Goal: Communication & Community: Ask a question

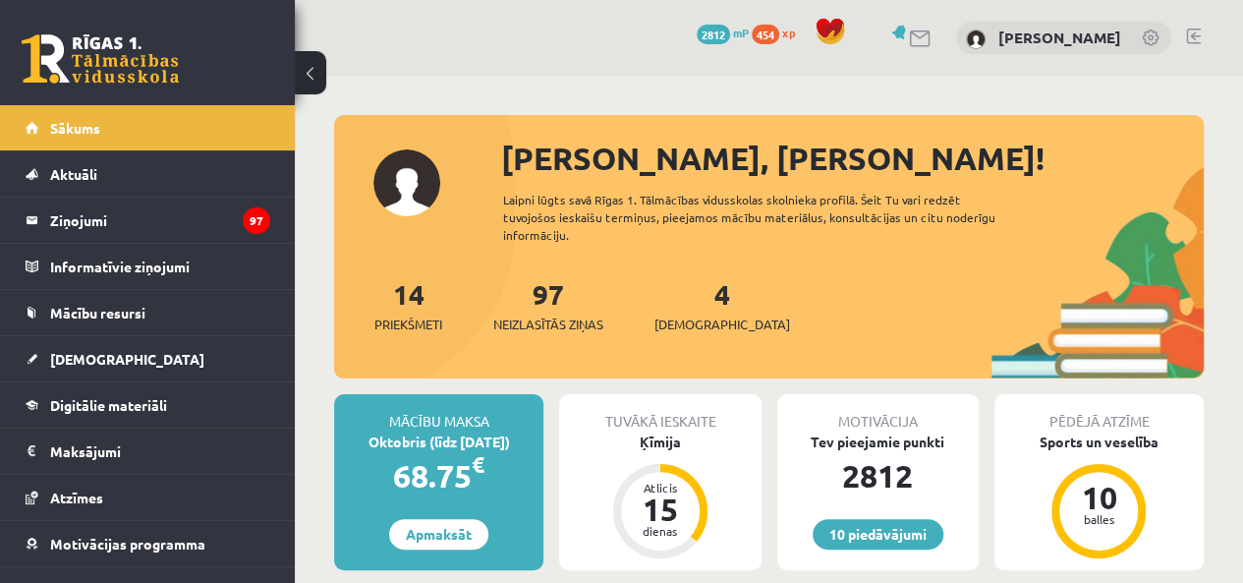
click at [129, 354] on link "[DEMOGRAPHIC_DATA]" at bounding box center [148, 358] width 245 height 45
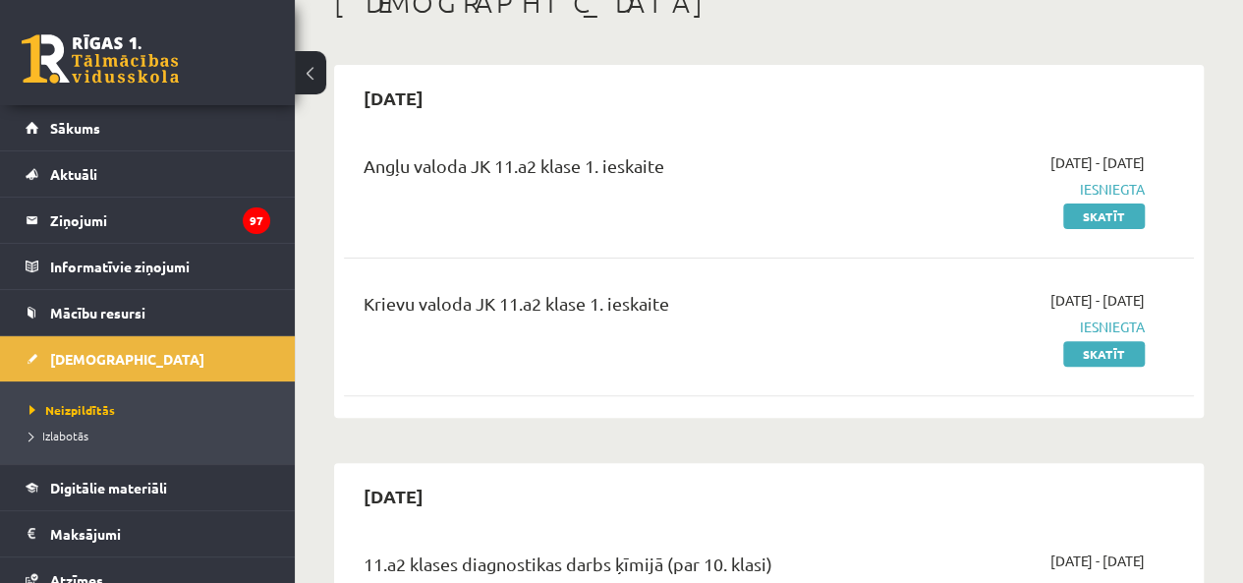
scroll to position [98, 0]
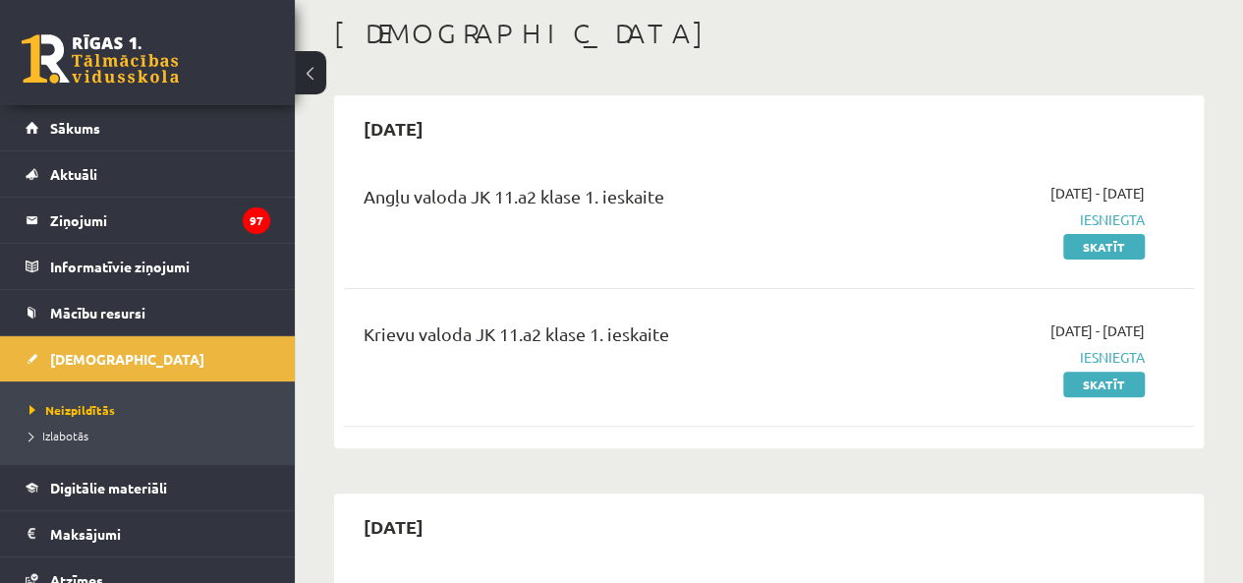
click at [87, 431] on span "Izlabotās" at bounding box center [58, 436] width 59 height 16
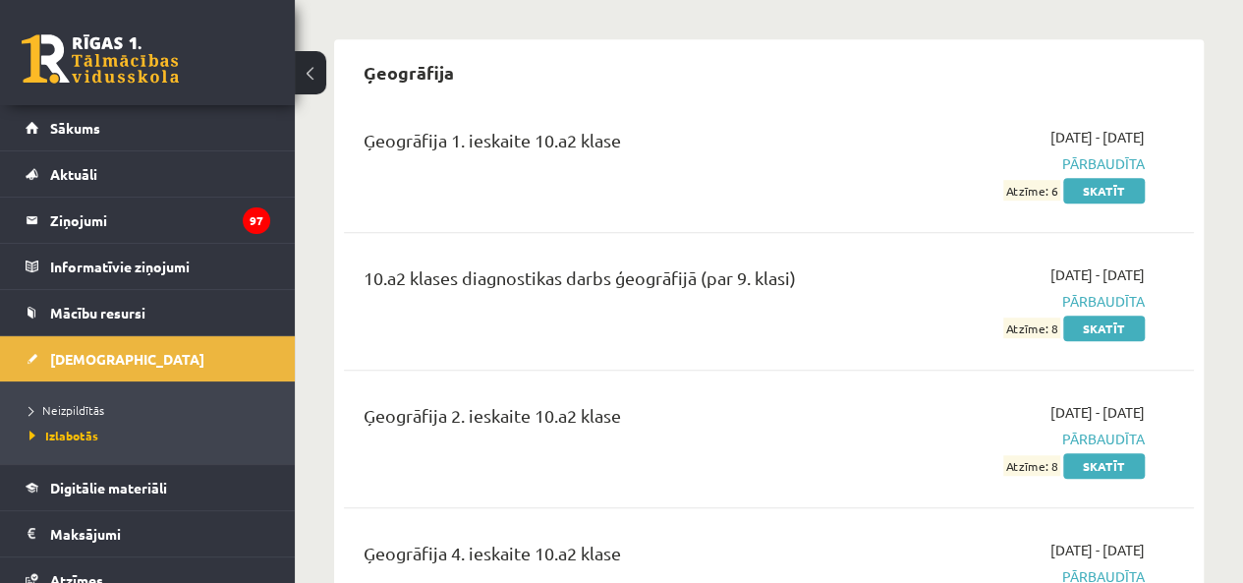
scroll to position [4718, 0]
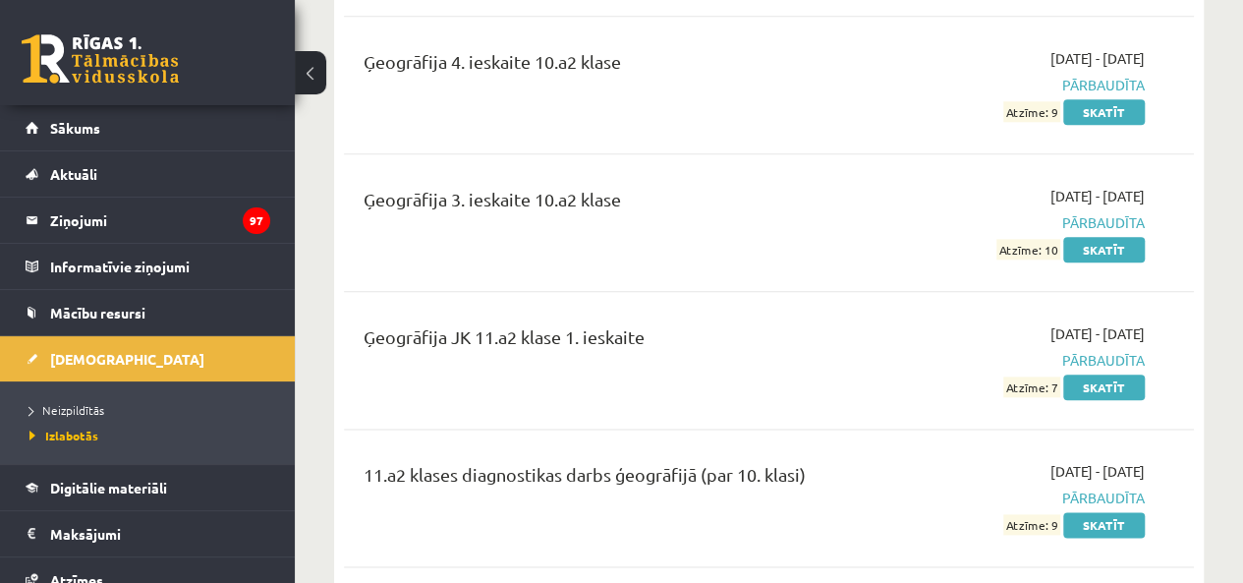
click at [1125, 366] on div "Ģeogrāfija JK 11.a2 klase 1. ieskaite [DATE] - [DATE] Pārbaudīta Atzīme: 7 Skat…" at bounding box center [769, 360] width 850 height 113
click at [1111, 375] on link "Skatīt" at bounding box center [1105, 388] width 82 height 26
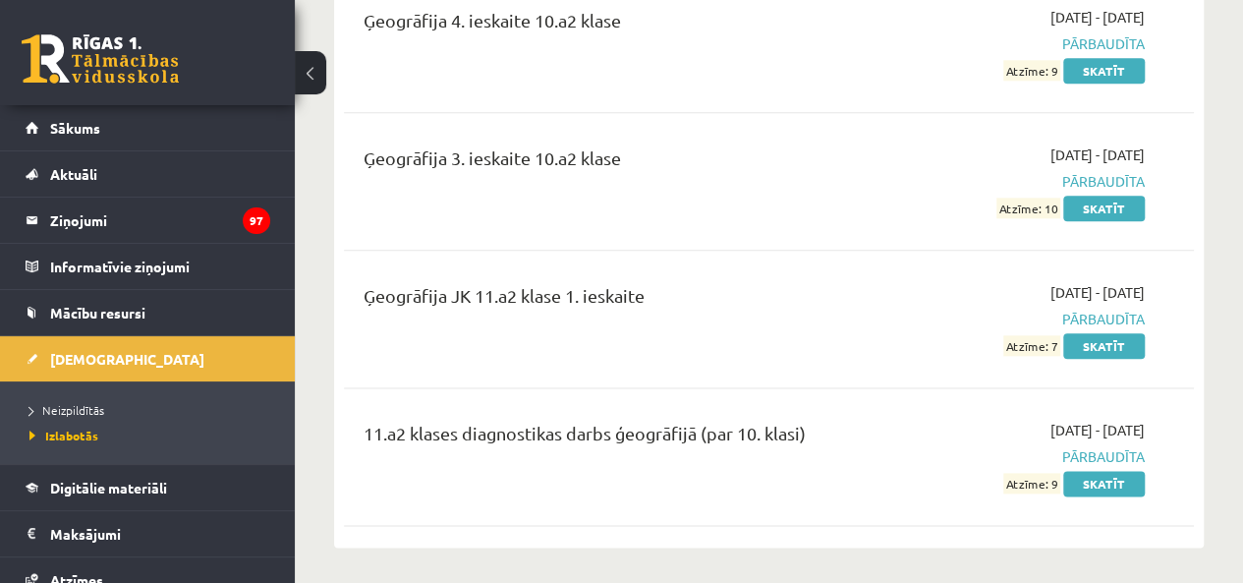
scroll to position [4817, 0]
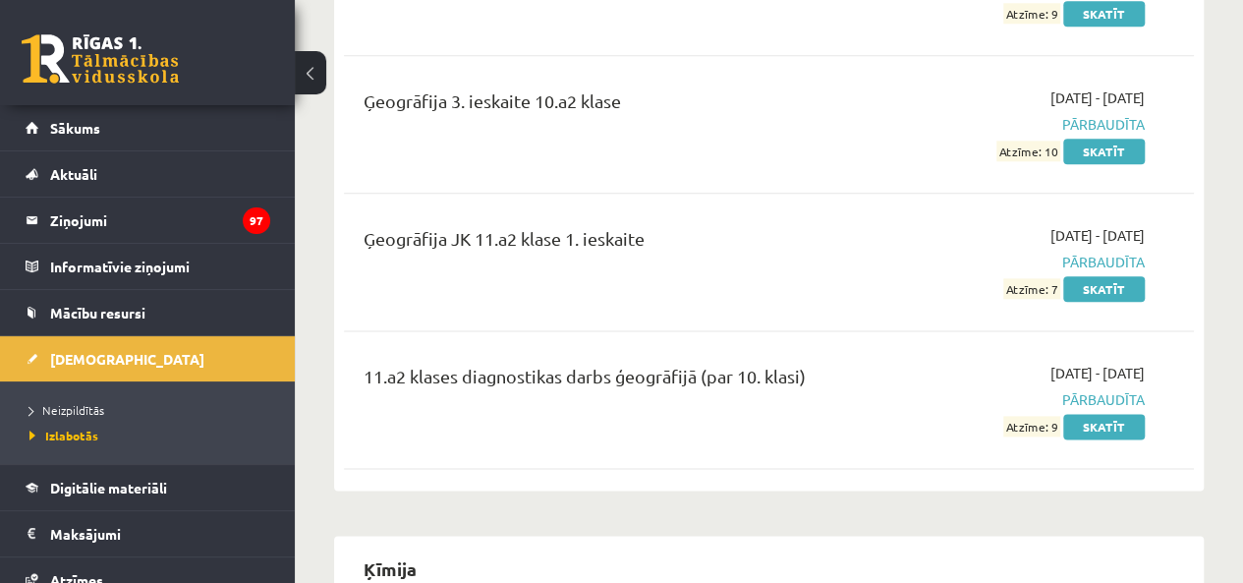
click at [1105, 276] on link "Skatīt" at bounding box center [1105, 289] width 82 height 26
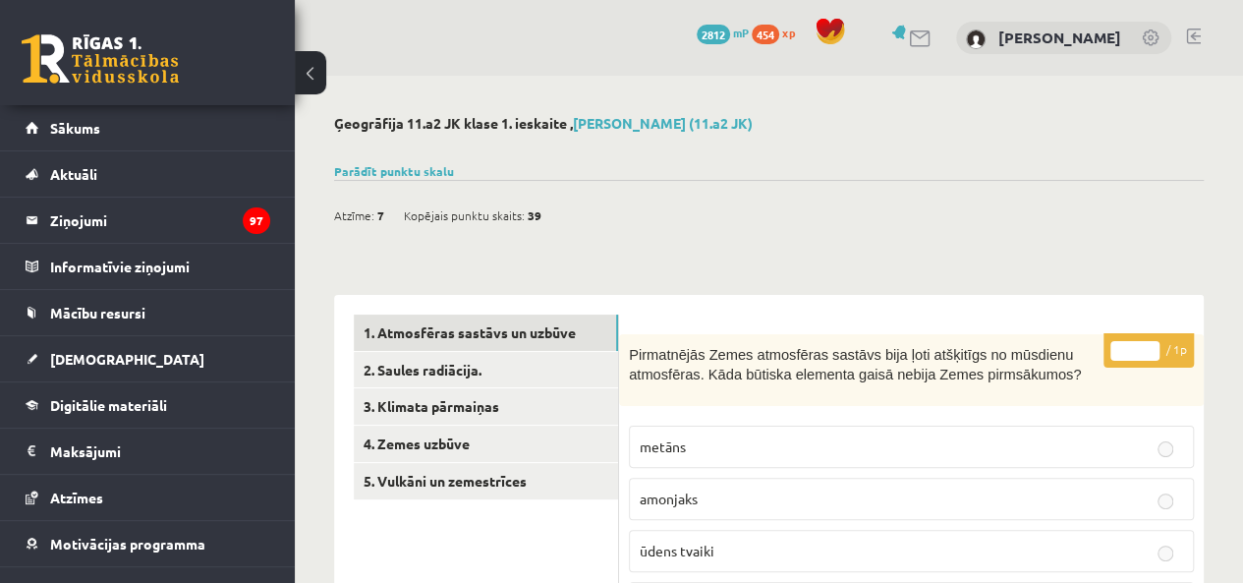
click at [498, 426] on link "4. Zemes uzbūve" at bounding box center [486, 444] width 264 height 36
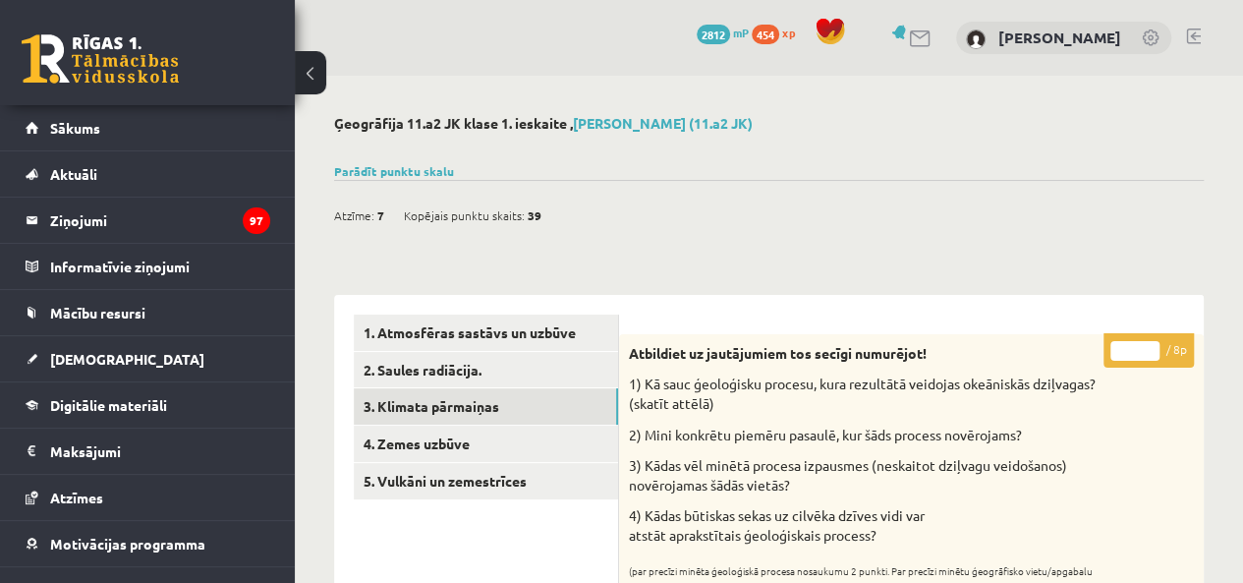
click at [469, 404] on link "3. Klimata pārmaiņas" at bounding box center [486, 406] width 264 height 36
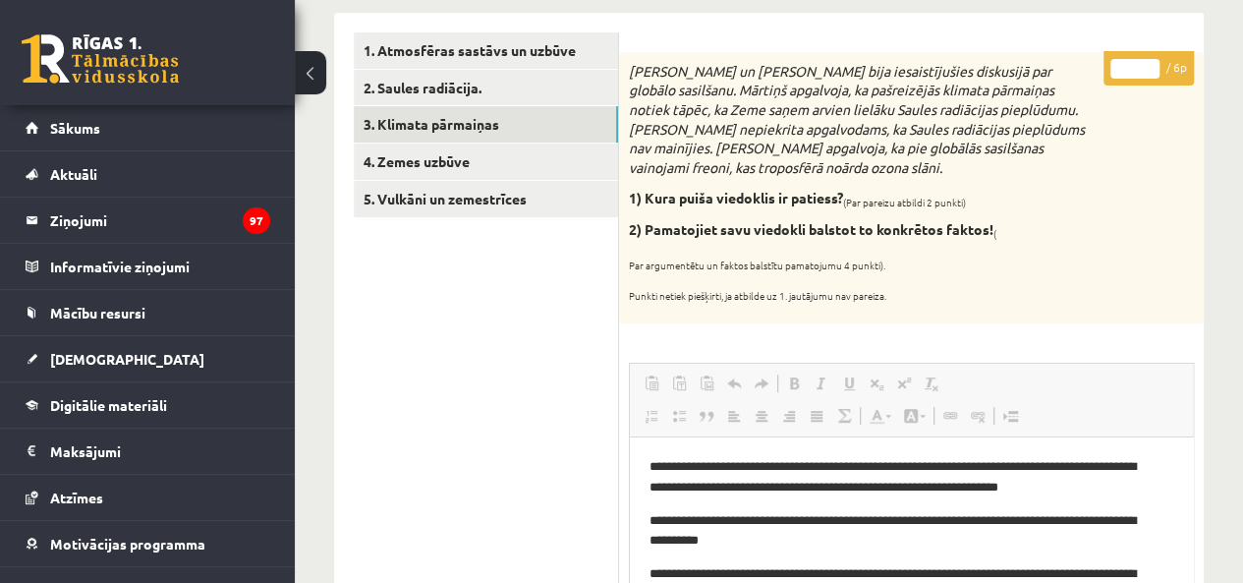
scroll to position [197, 0]
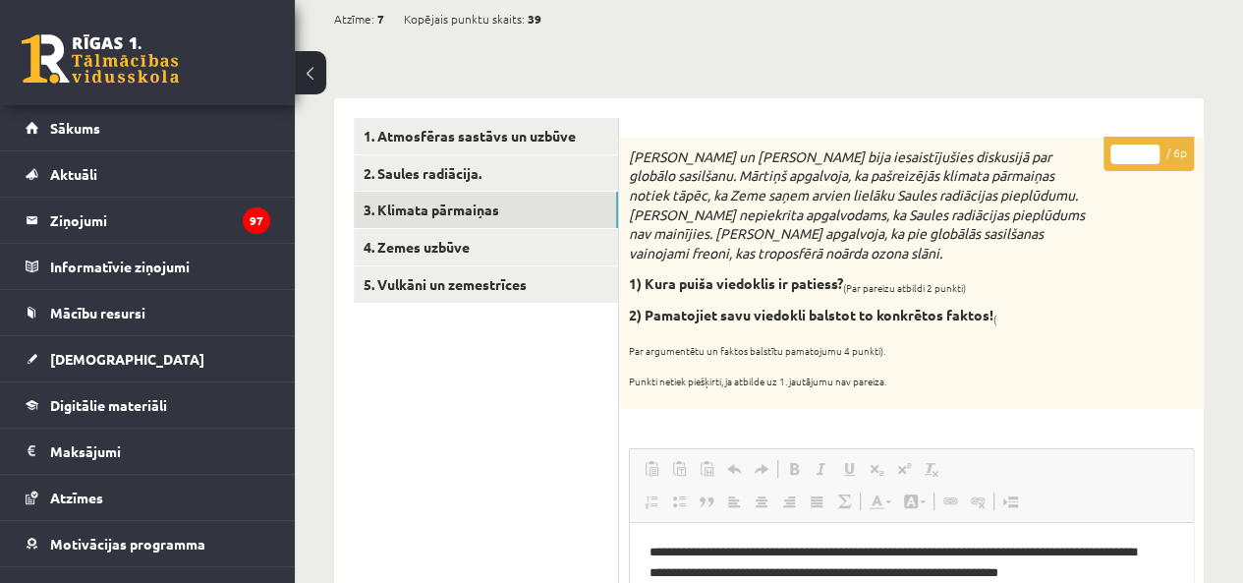
click at [138, 219] on legend "Ziņojumi 97" at bounding box center [160, 220] width 220 height 45
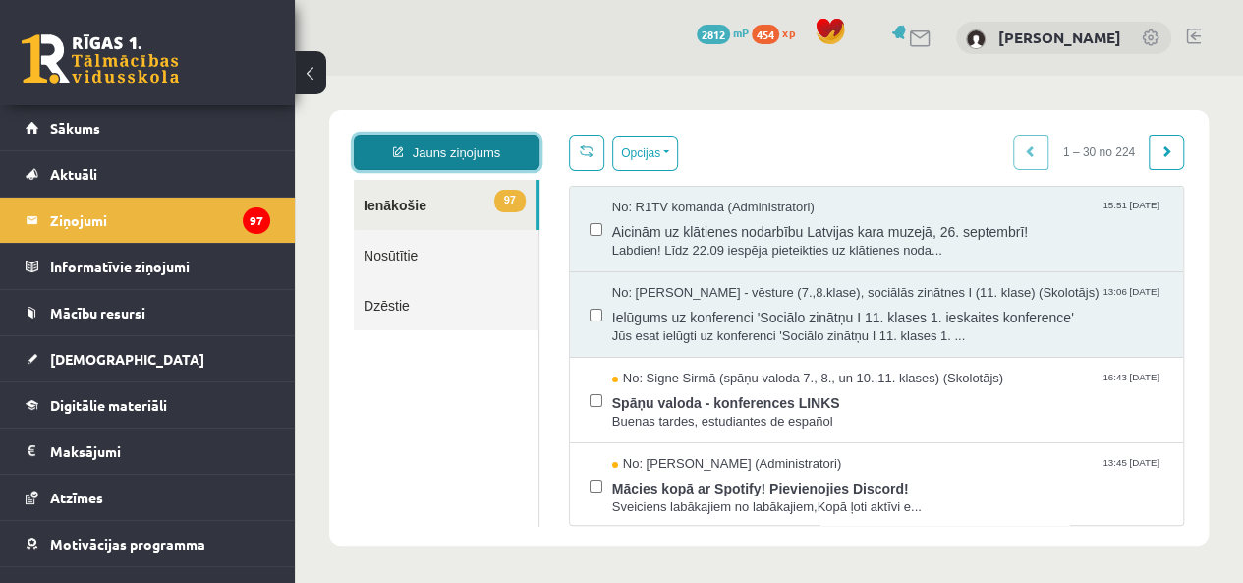
click at [441, 157] on link "Jauns ziņojums" at bounding box center [447, 152] width 186 height 35
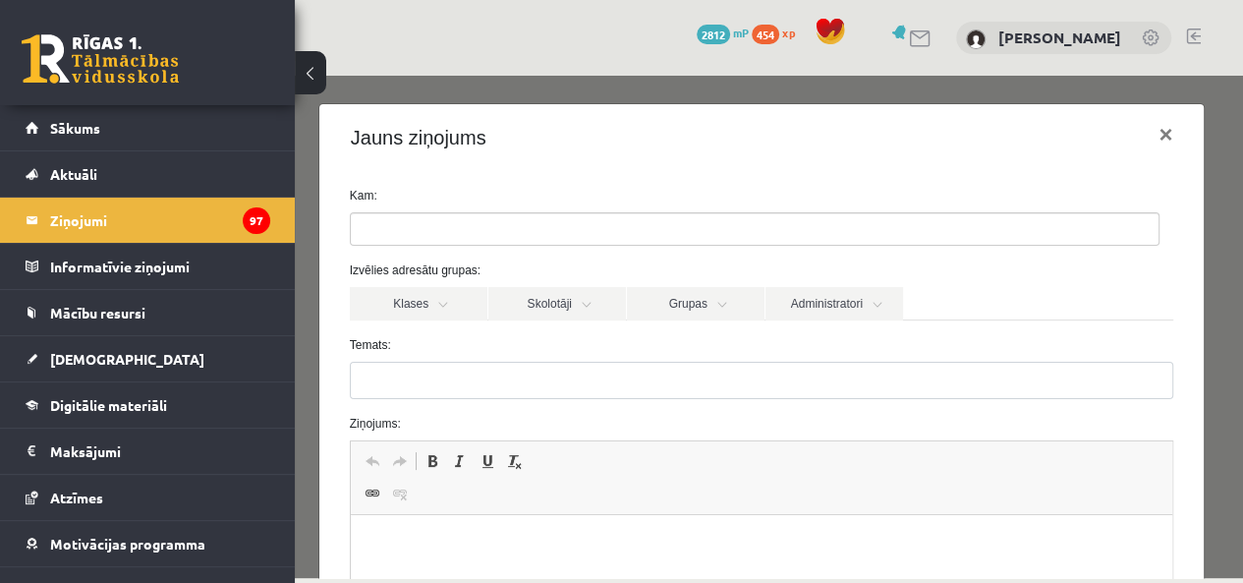
click at [458, 312] on link "Klases" at bounding box center [419, 303] width 138 height 33
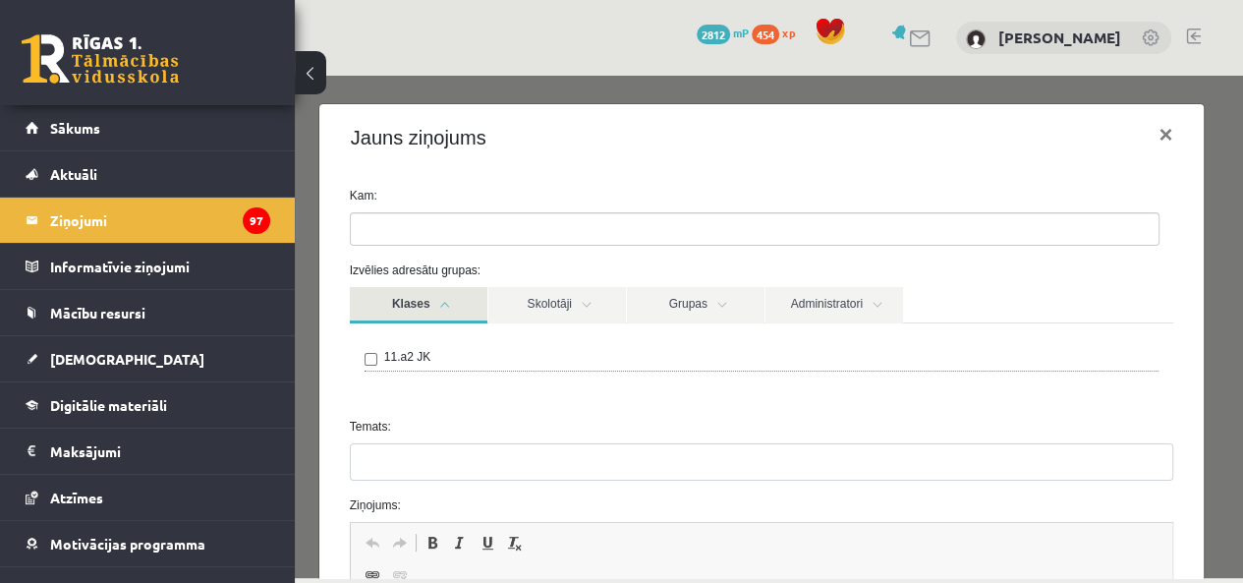
click at [458, 312] on link "Klases" at bounding box center [419, 305] width 138 height 36
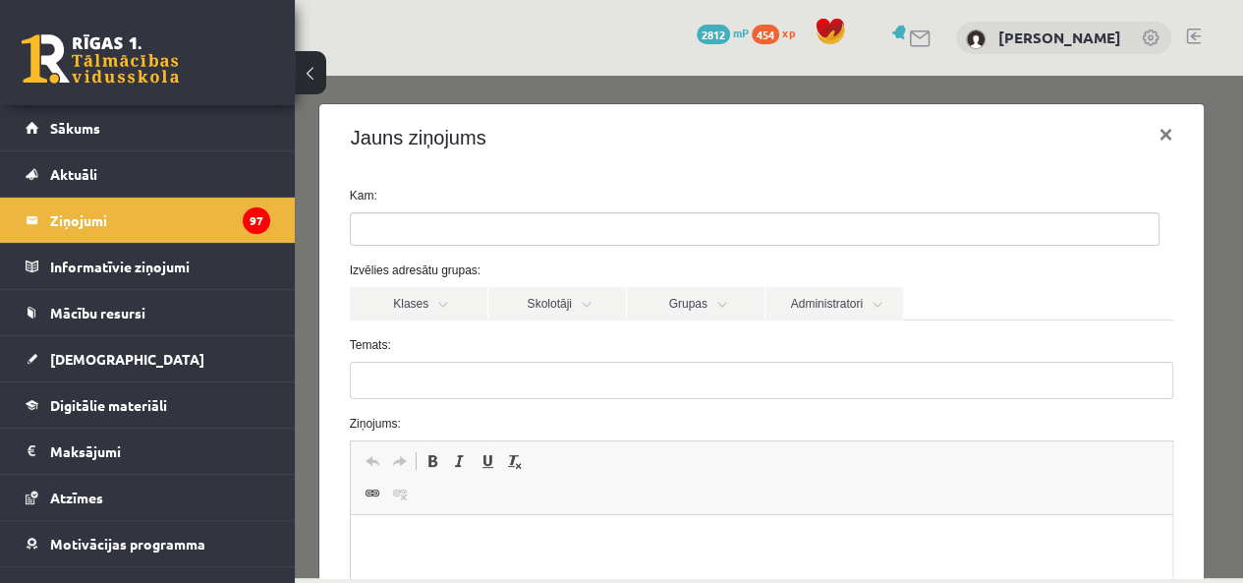
click at [92, 346] on link "[DEMOGRAPHIC_DATA]" at bounding box center [148, 358] width 245 height 45
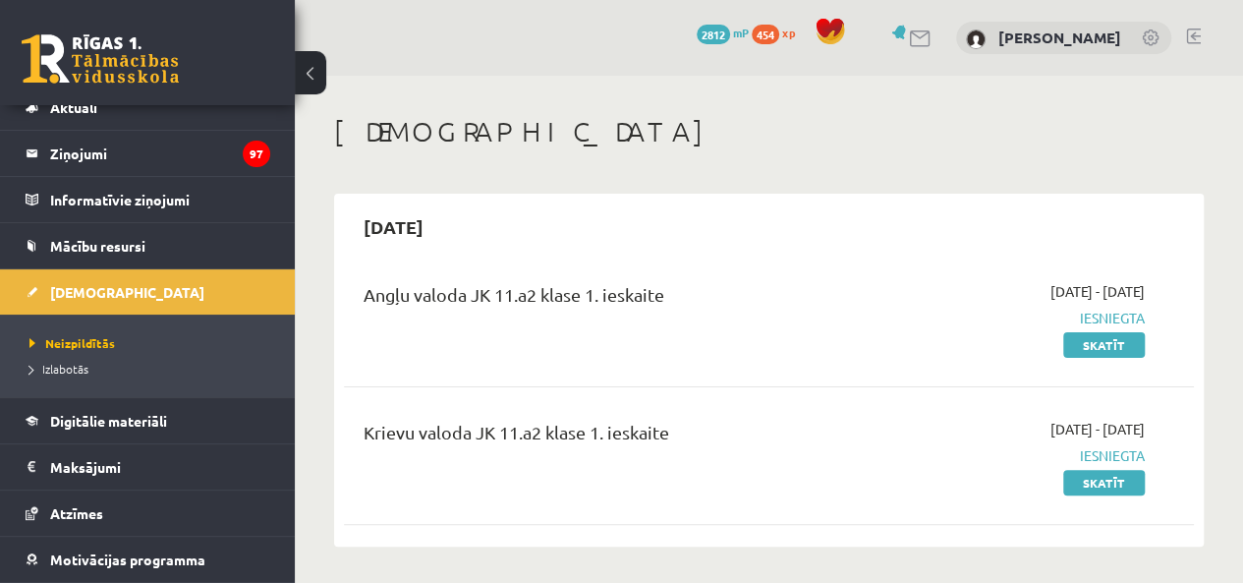
scroll to position [153, 0]
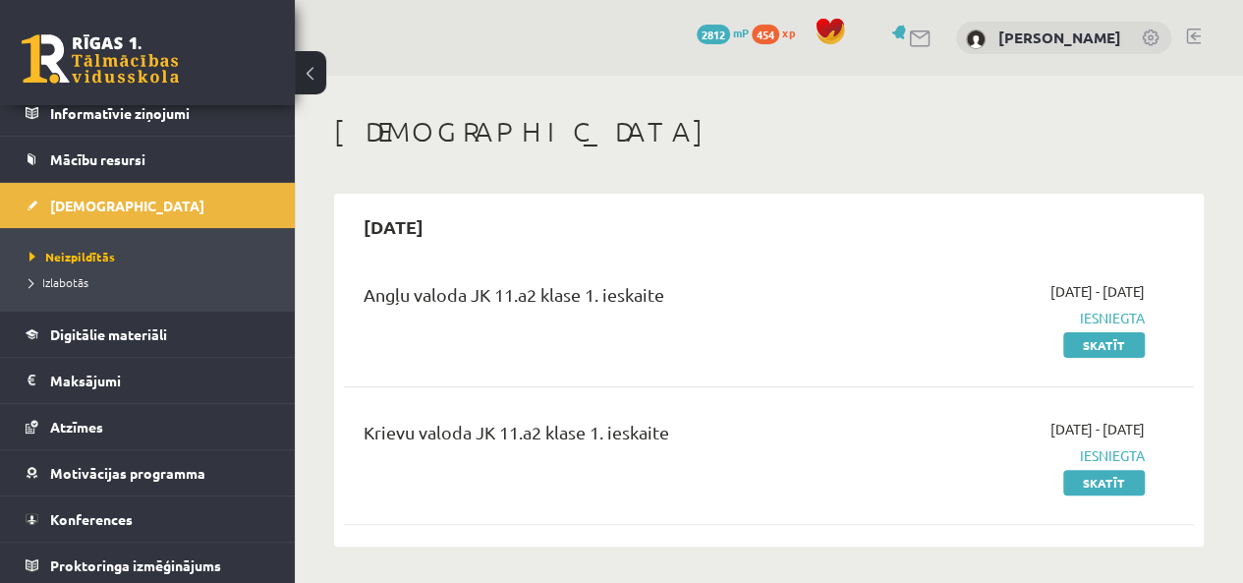
click at [58, 283] on span "Izlabotās" at bounding box center [58, 282] width 59 height 16
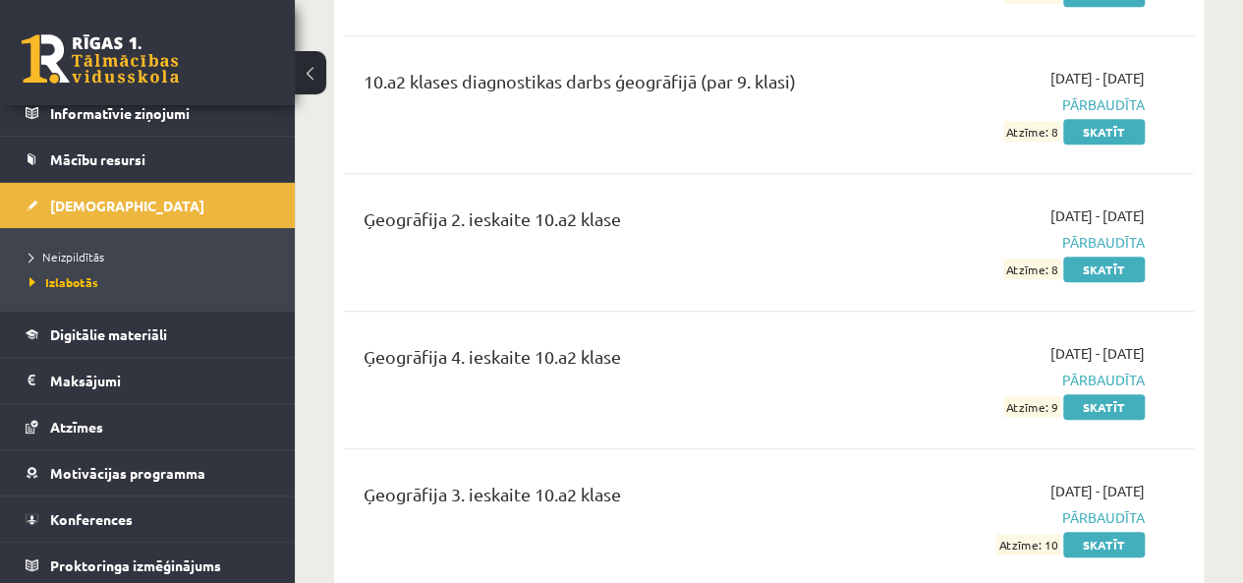
scroll to position [4620, 0]
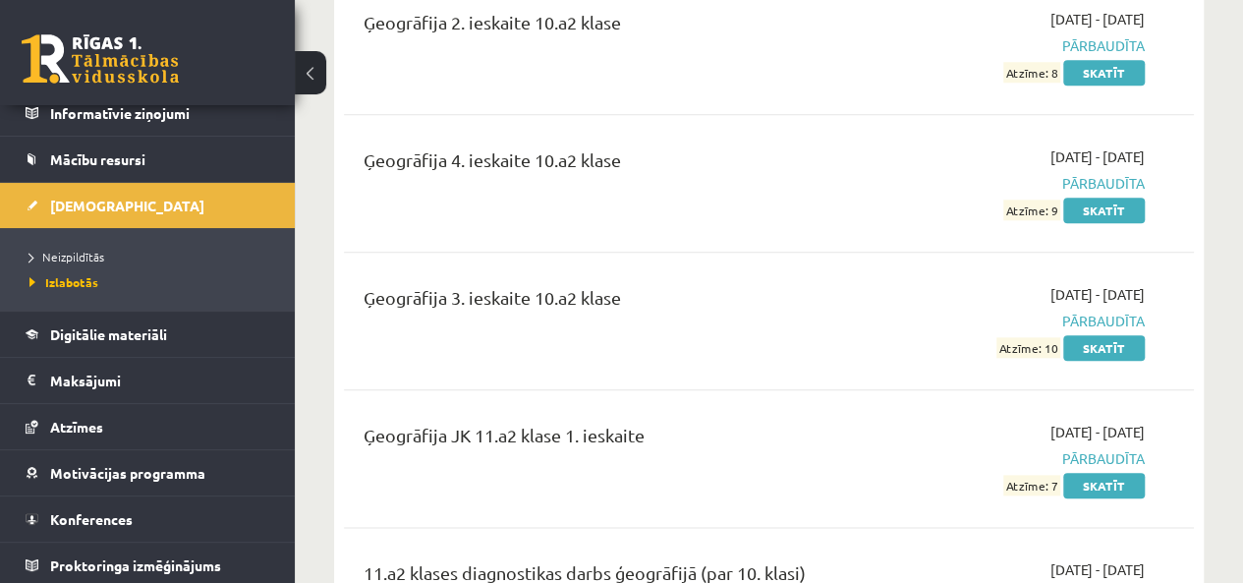
click at [1084, 449] on div "Ģeogrāfija JK 11.a2 klase 1. ieskaite 2025-09-01 - 2025-09-15 Pārbaudīta Atzīme…" at bounding box center [769, 458] width 850 height 113
click at [1085, 473] on link "Skatīt" at bounding box center [1105, 486] width 82 height 26
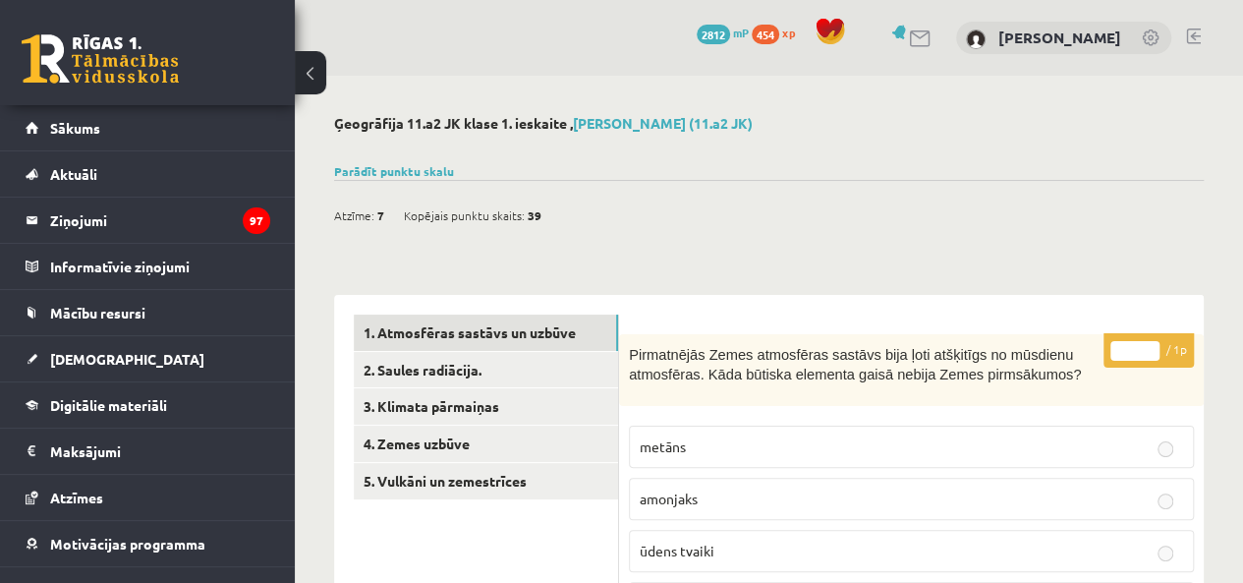
click at [501, 451] on link "4. Zemes uzbūve" at bounding box center [486, 444] width 264 height 36
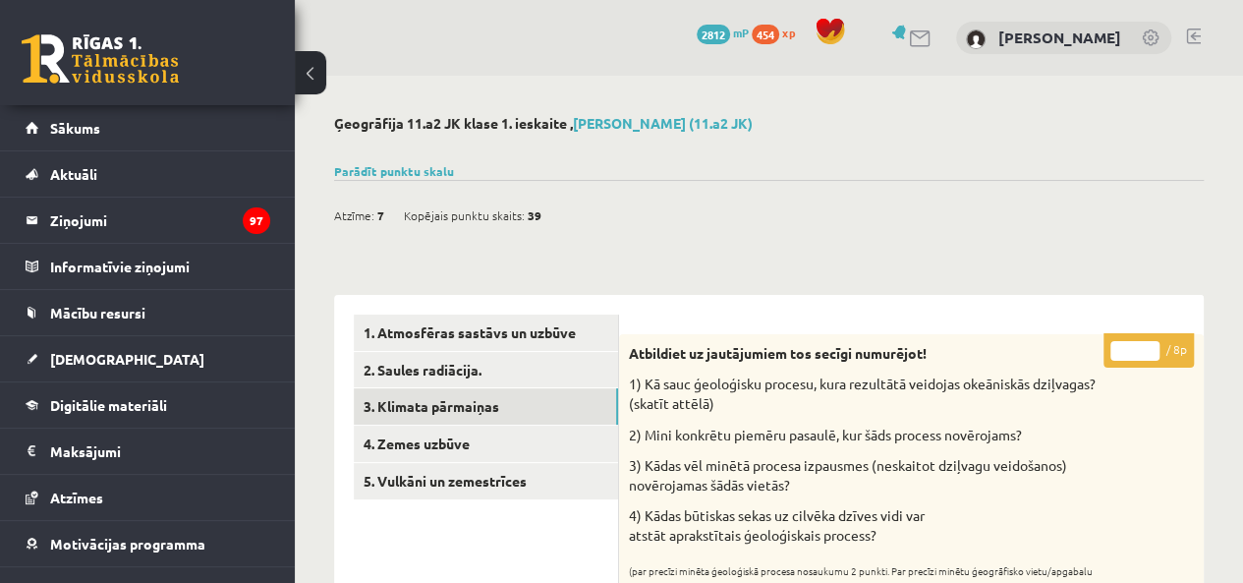
click at [484, 401] on link "3. Klimata pārmaiņas" at bounding box center [486, 406] width 264 height 36
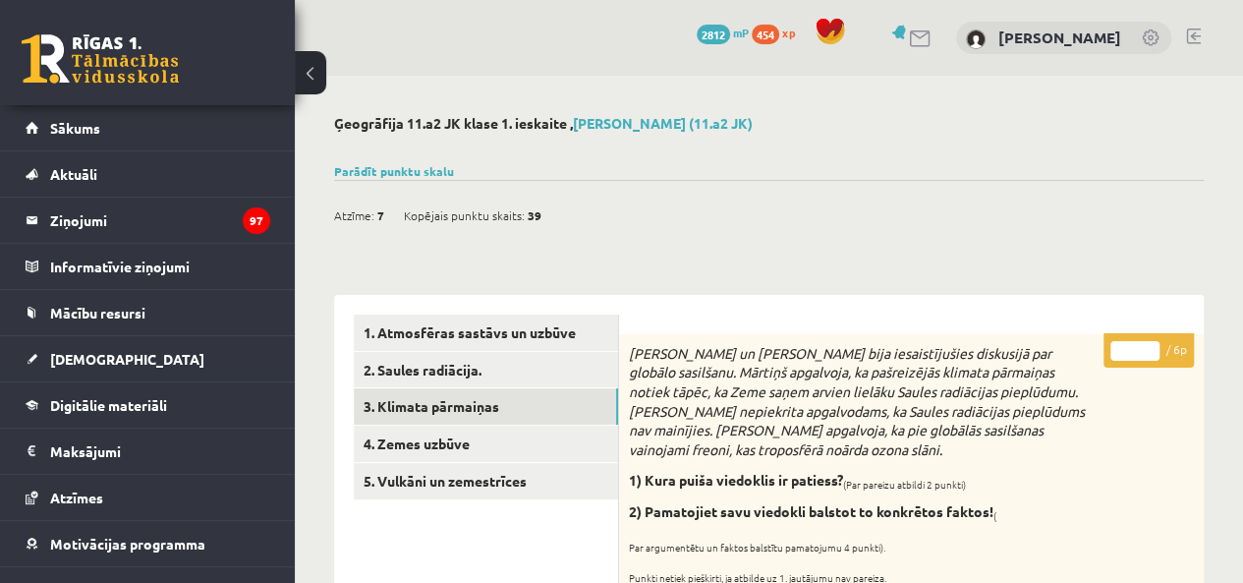
click at [394, 168] on link "Parādīt punktu skalu" at bounding box center [394, 171] width 120 height 16
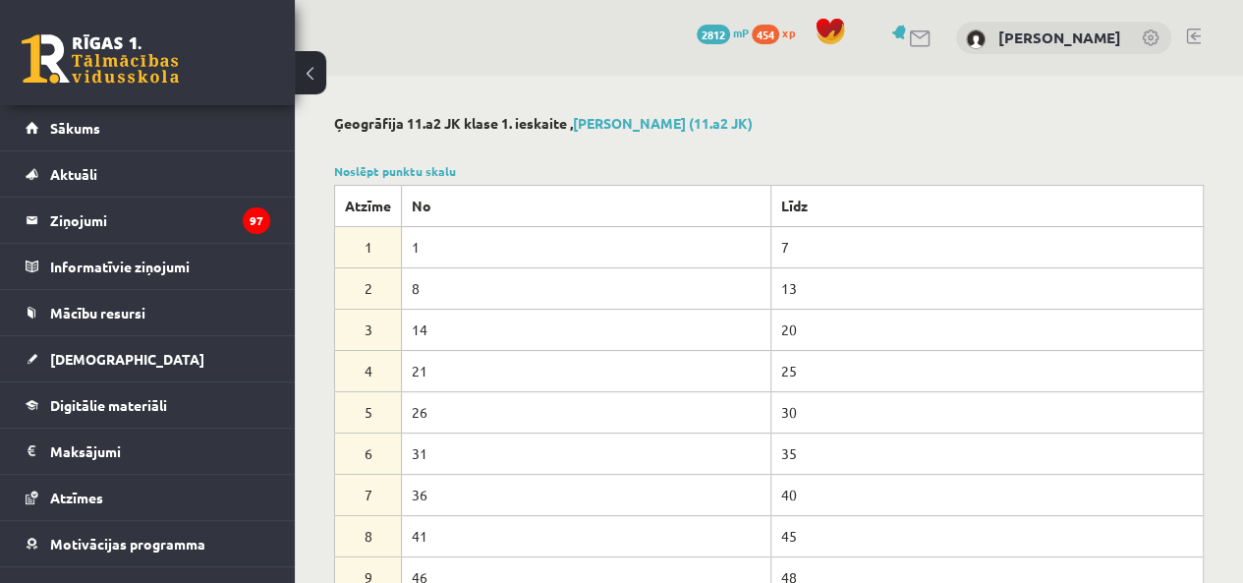
click at [357, 168] on link "Noslēpt punktu skalu" at bounding box center [395, 171] width 122 height 16
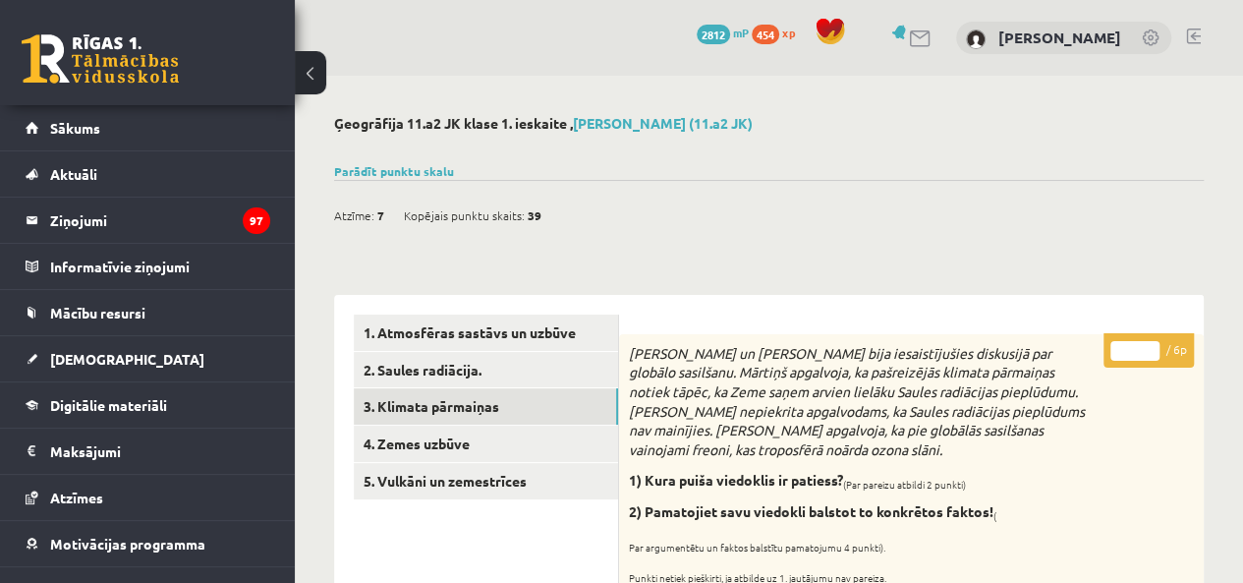
click at [120, 217] on legend "Ziņojumi 97" at bounding box center [160, 220] width 220 height 45
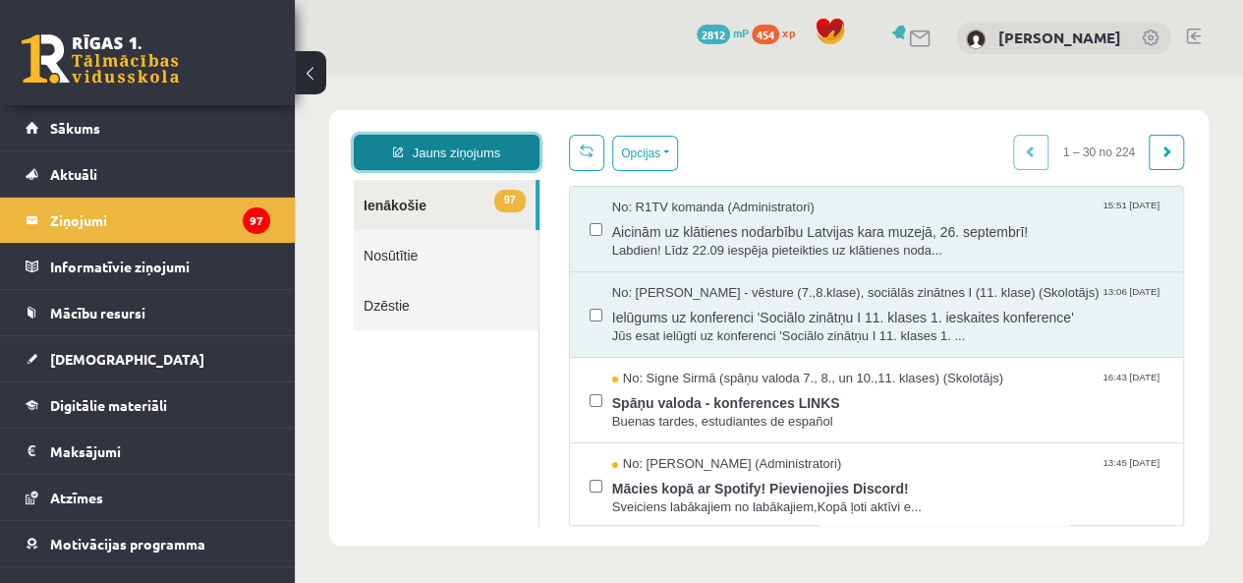
click at [432, 158] on link "Jauns ziņojums" at bounding box center [447, 152] width 186 height 35
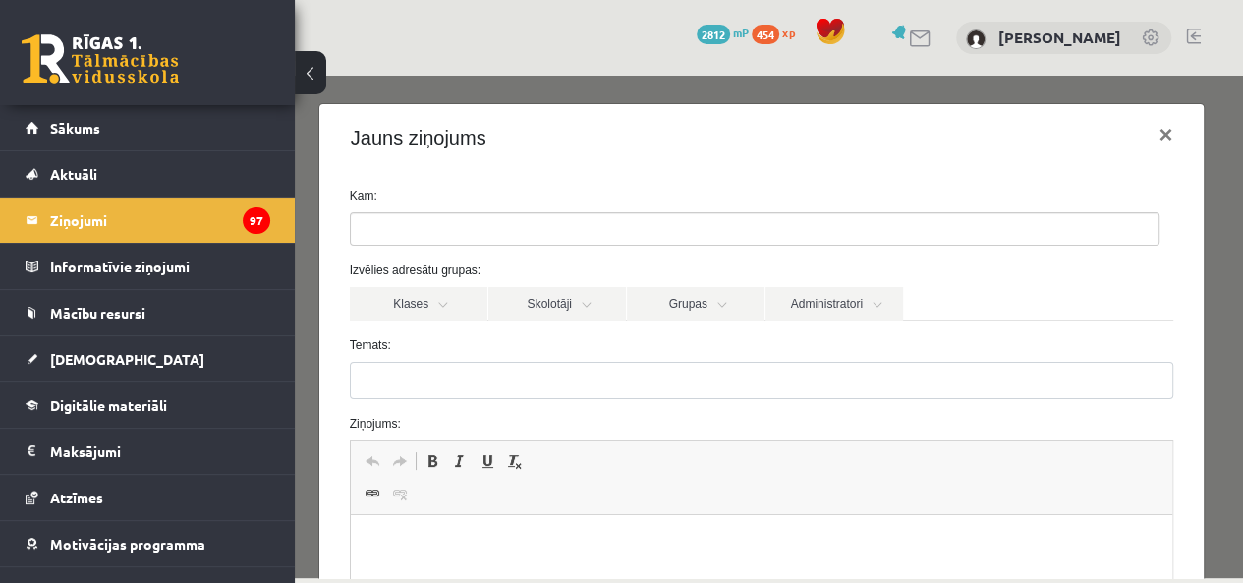
click at [495, 300] on link "Skolotāji" at bounding box center [558, 303] width 138 height 33
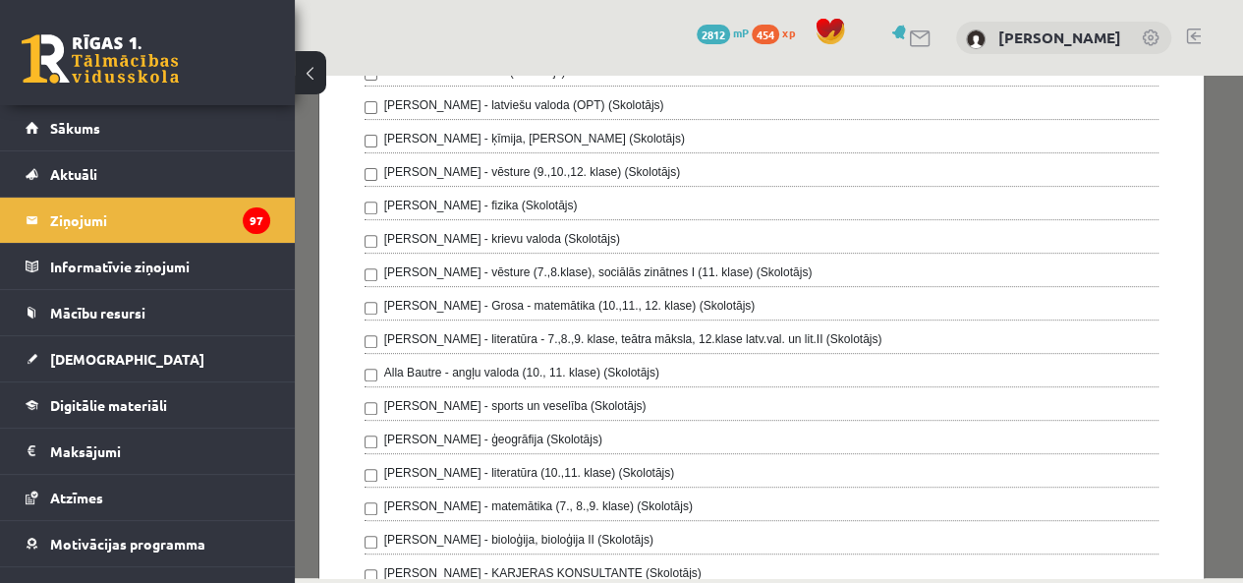
scroll to position [393, 0]
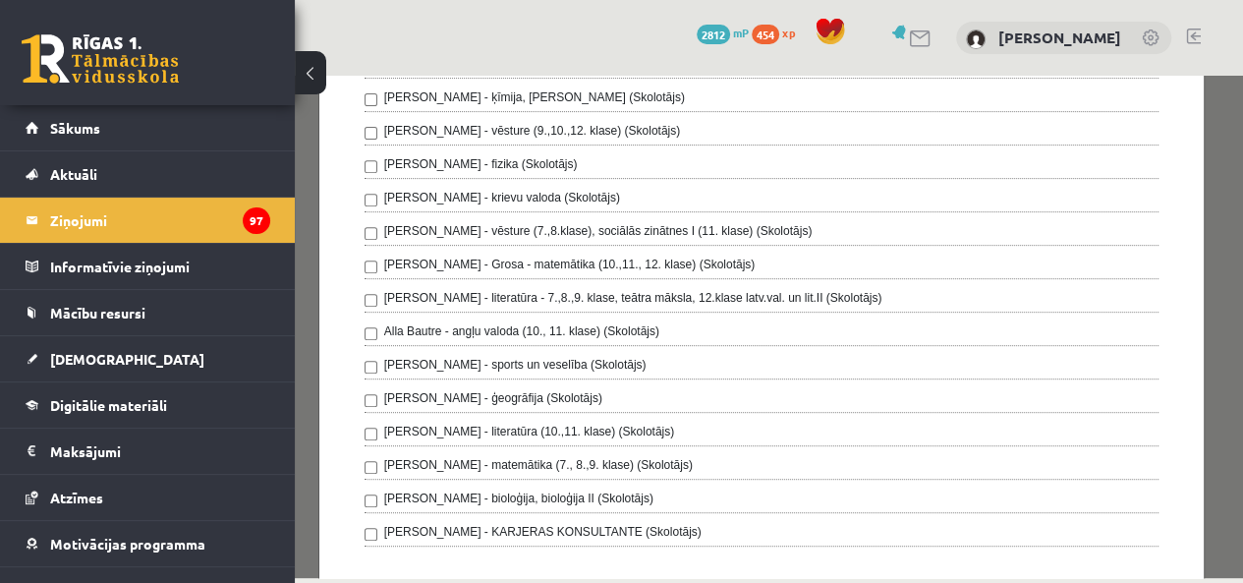
click at [444, 400] on label "[PERSON_NAME] - ģeogrāfija (Skolotājs)" at bounding box center [493, 398] width 218 height 18
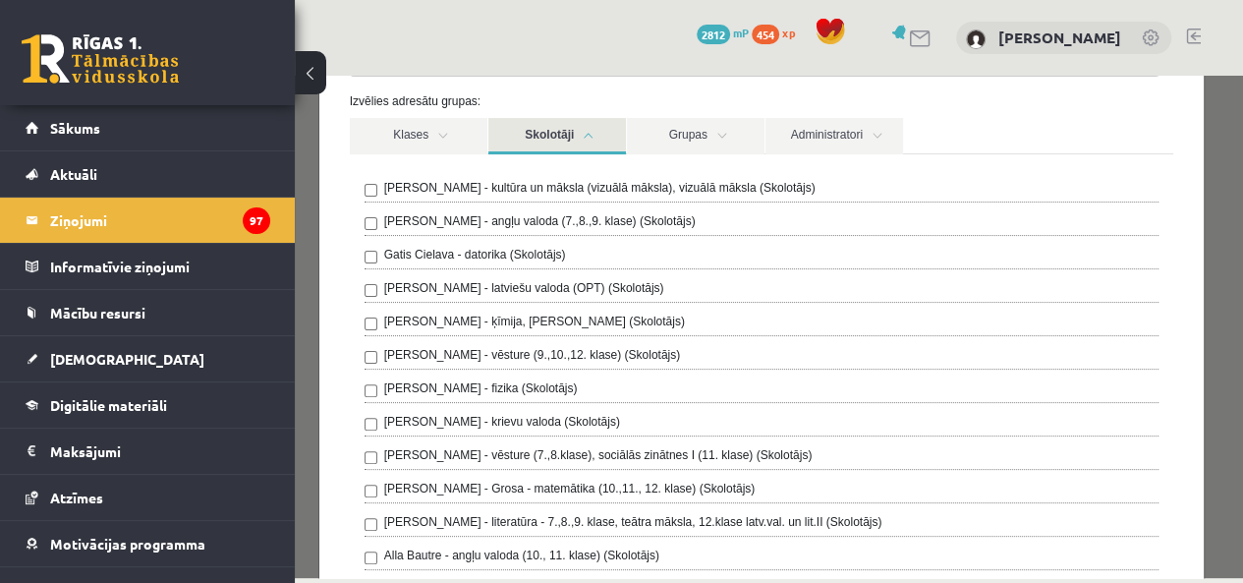
scroll to position [0, 0]
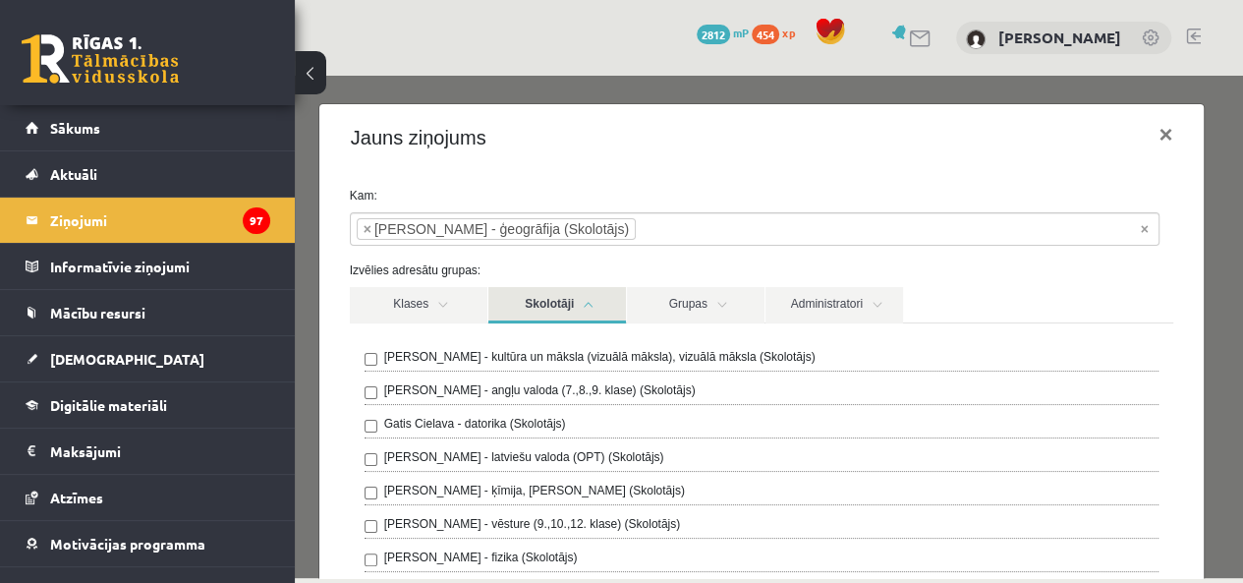
click at [558, 293] on link "Skolotāji" at bounding box center [558, 305] width 138 height 36
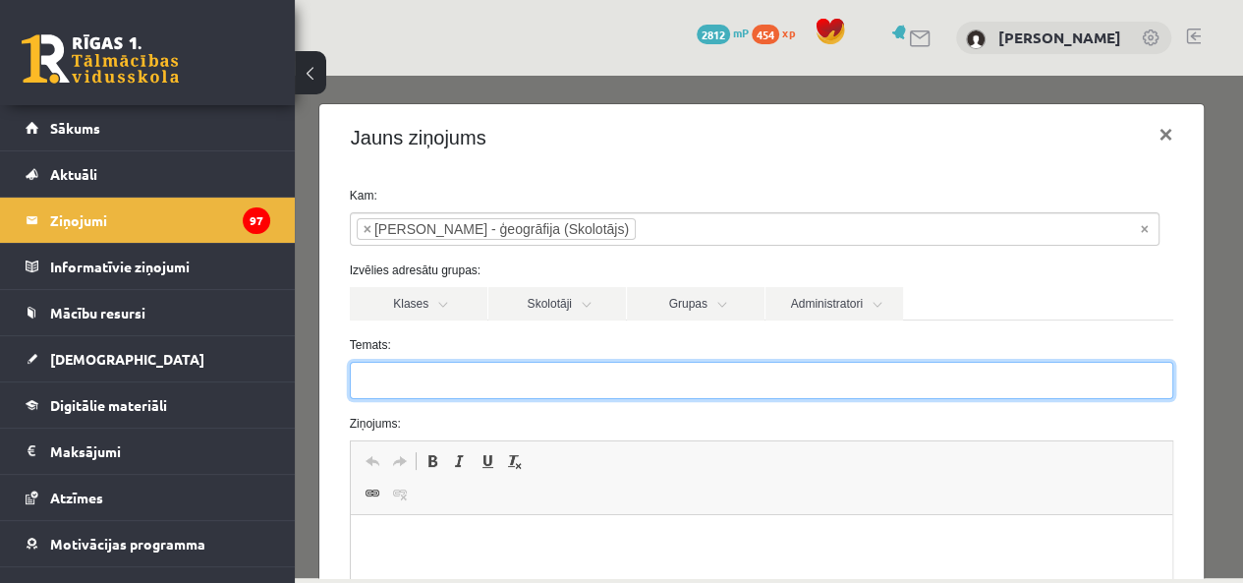
click at [554, 392] on input "Temats:" at bounding box center [762, 380] width 825 height 37
type input "*"
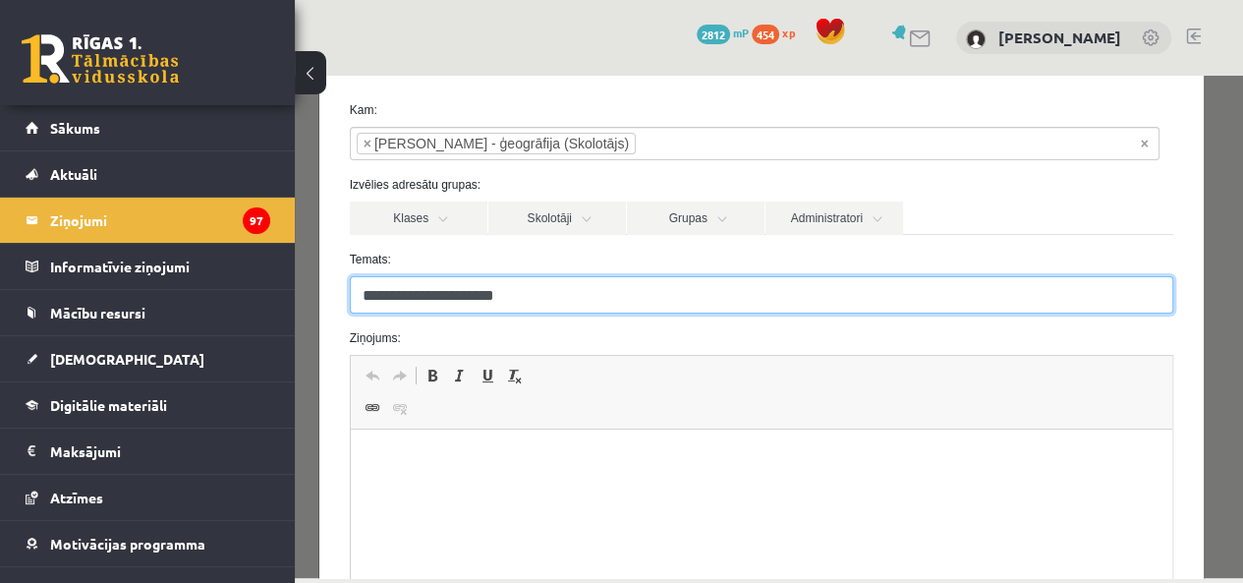
scroll to position [197, 0]
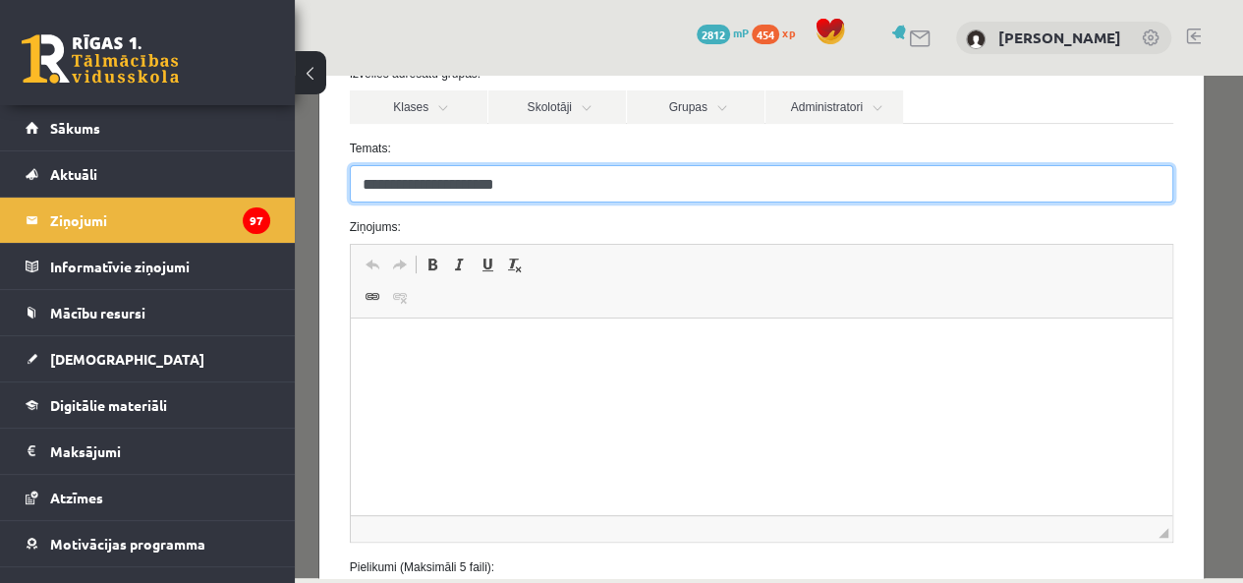
type input "**********"
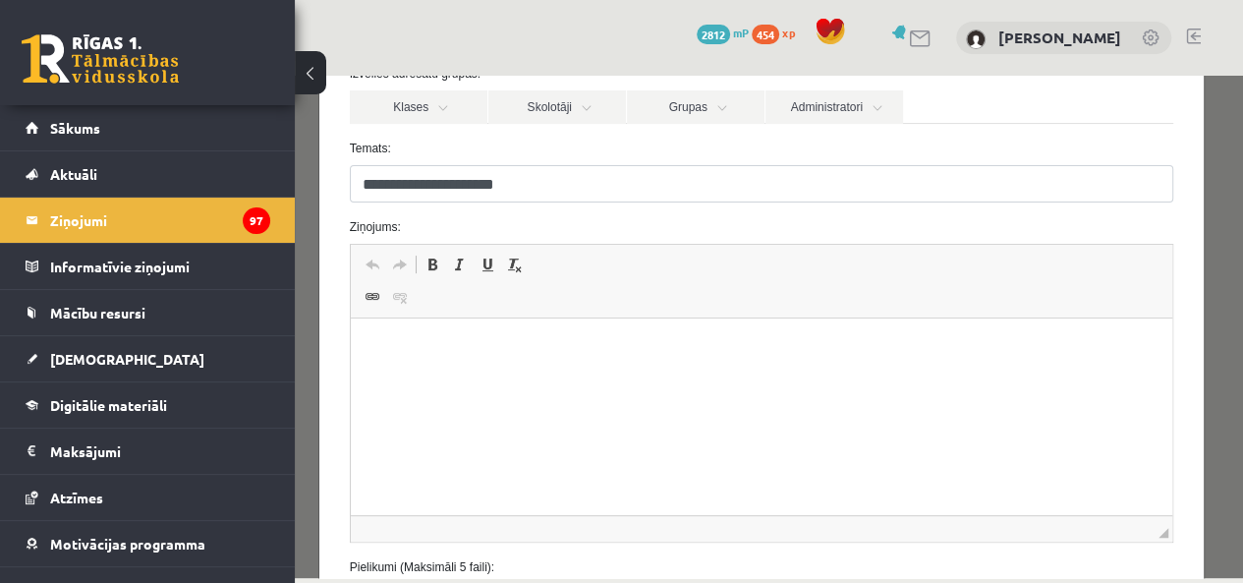
click at [436, 345] on p "Bagātinātā teksta redaktors, wiswyg-editor-47024813759240-1758053551-130" at bounding box center [761, 348] width 783 height 21
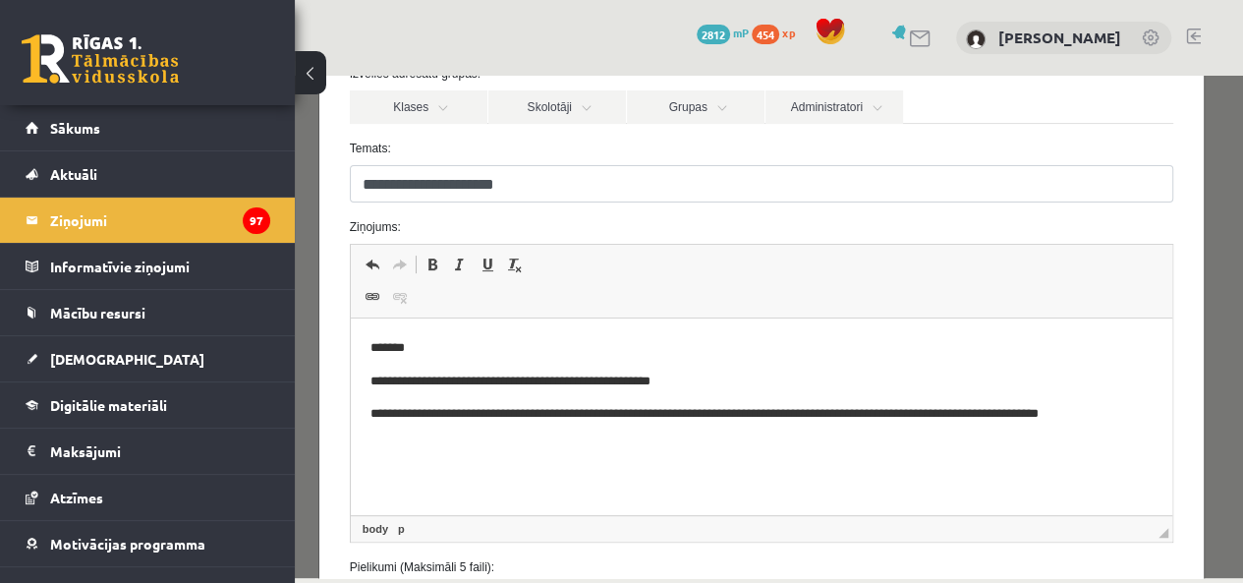
click at [416, 412] on p "**********" at bounding box center [755, 414] width 770 height 21
click at [564, 418] on p "**********" at bounding box center [755, 414] width 770 height 21
click at [659, 445] on html "**********" at bounding box center [761, 391] width 823 height 146
click at [1119, 434] on p "**********" at bounding box center [755, 434] width 770 height 61
click at [562, 458] on p "**********" at bounding box center [755, 434] width 770 height 61
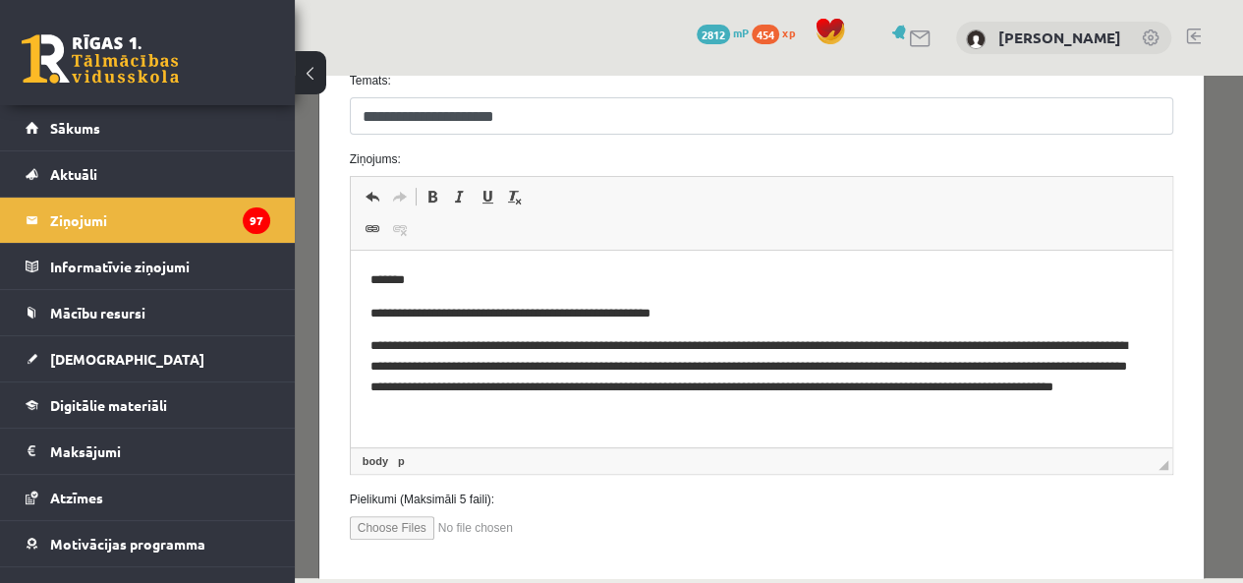
scroll to position [295, 0]
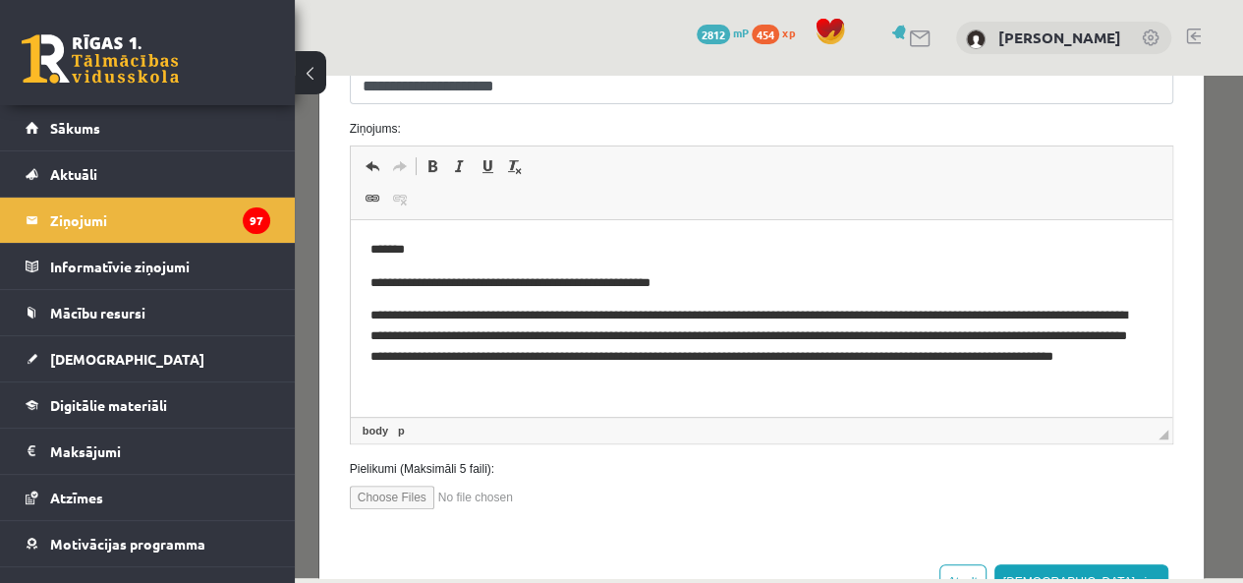
click at [692, 315] on p "**********" at bounding box center [755, 347] width 770 height 82
click at [736, 326] on p "**********" at bounding box center [755, 347] width 770 height 82
click at [735, 324] on p "**********" at bounding box center [755, 347] width 770 height 82
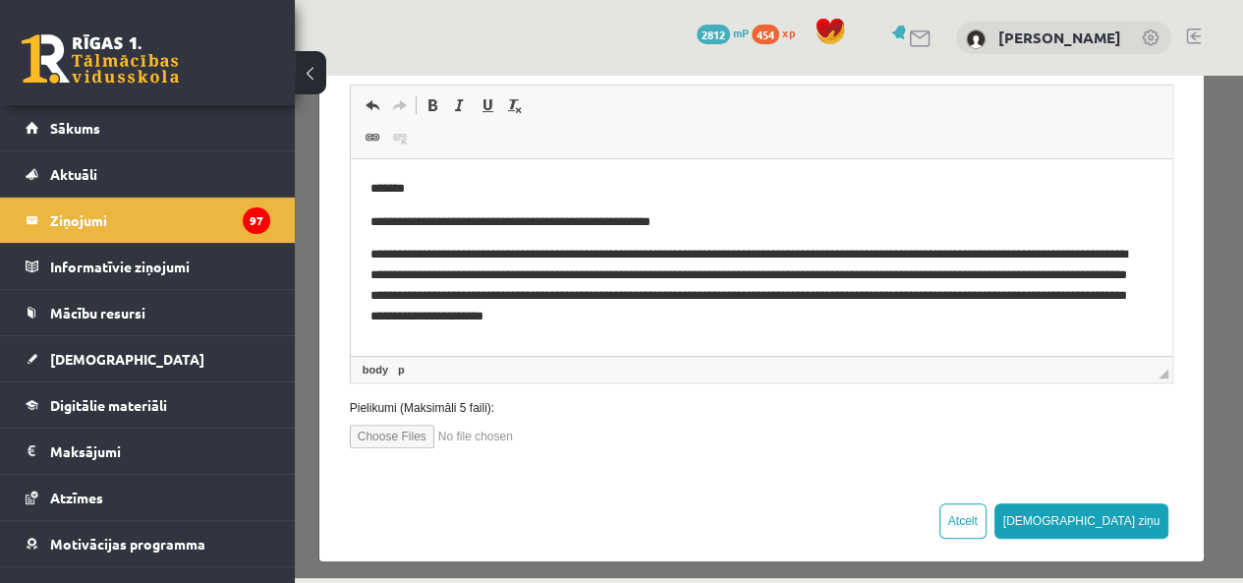
scroll to position [366, 0]
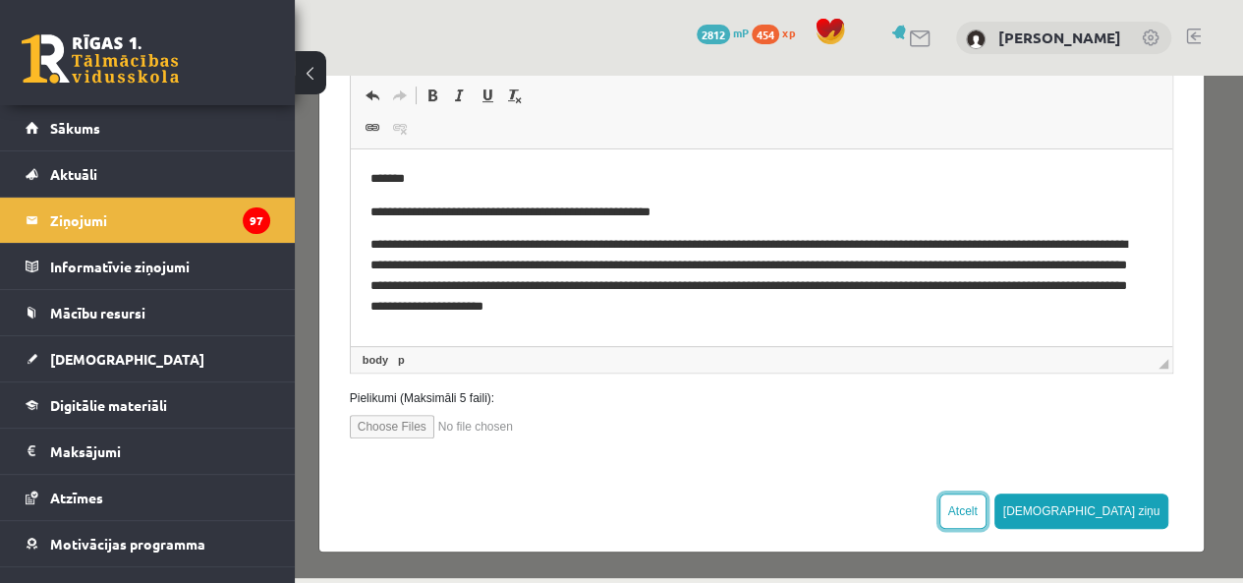
click at [987, 503] on button "Atcelt" at bounding box center [963, 510] width 47 height 35
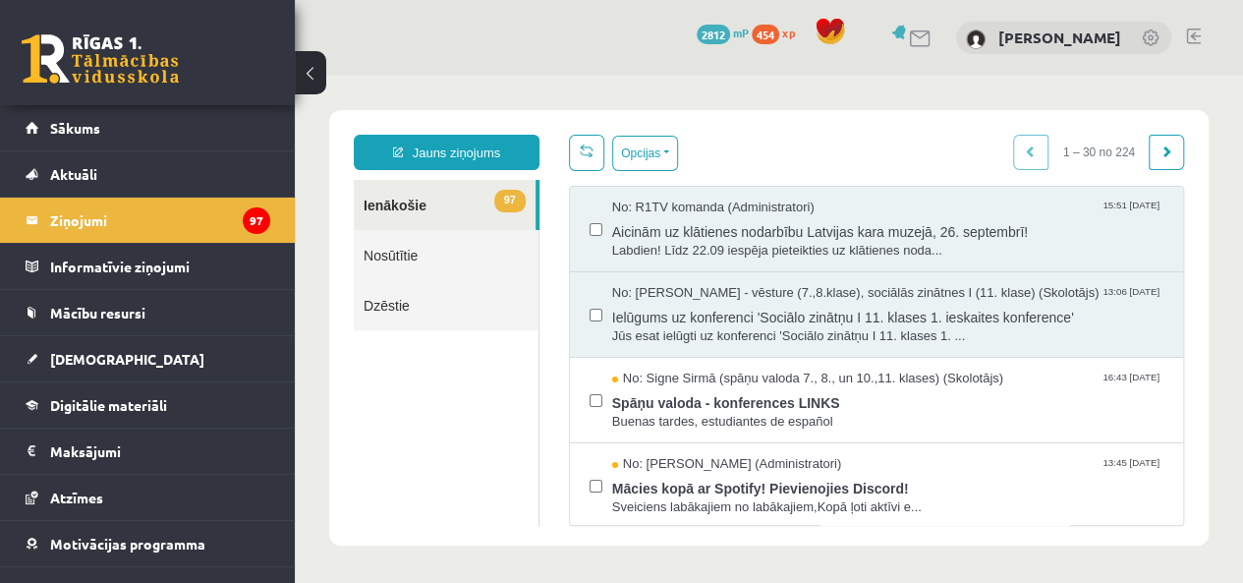
click at [491, 248] on link "Nosūtītie" at bounding box center [446, 255] width 185 height 50
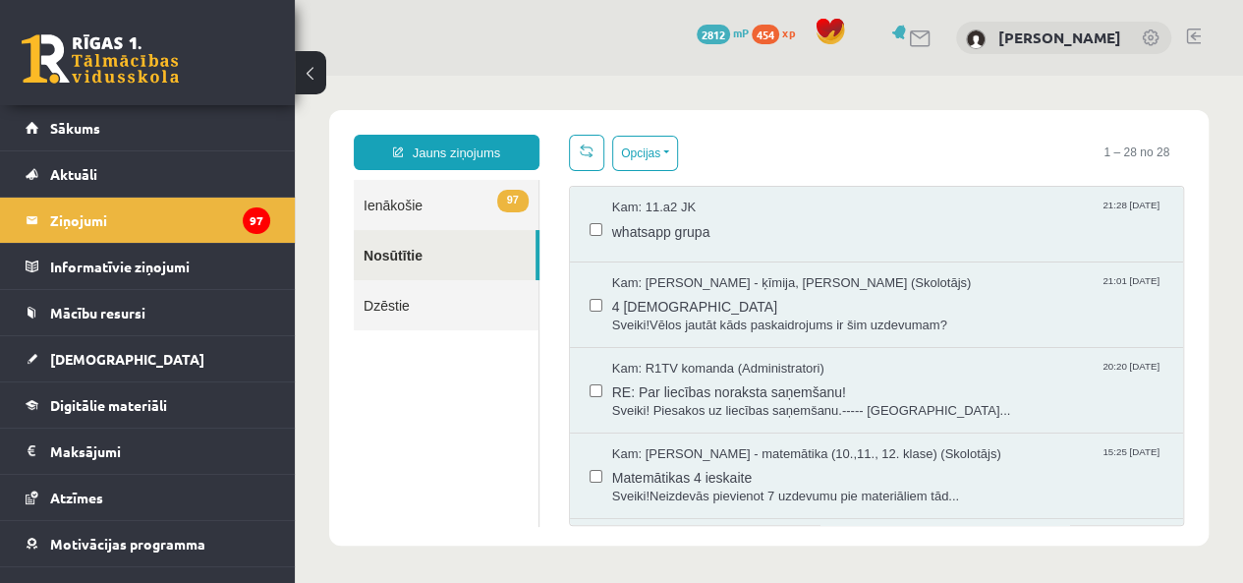
scroll to position [0, 0]
